Goal: Task Accomplishment & Management: Complete application form

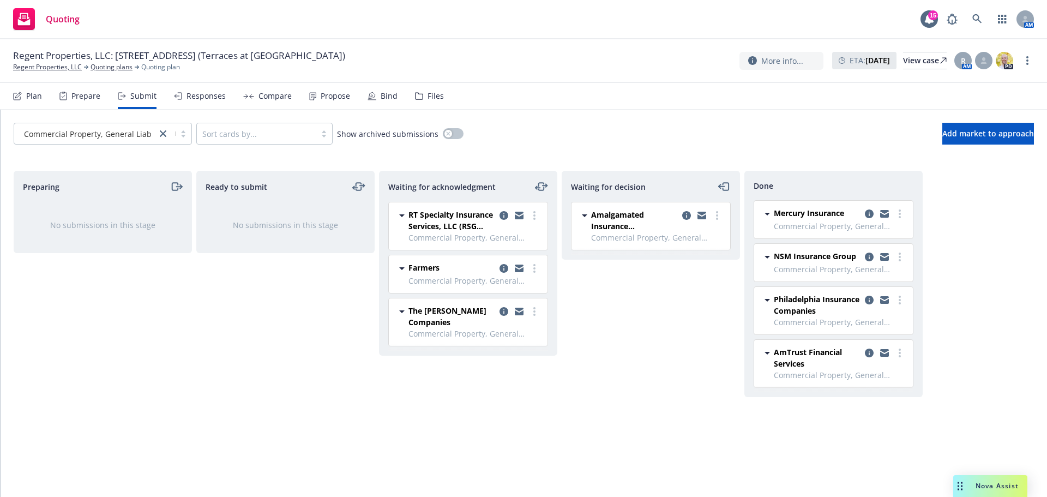
click at [70, 323] on div "Preparing No submissions in this stage" at bounding box center [103, 322] width 178 height 303
